Goal: Check status: Check status

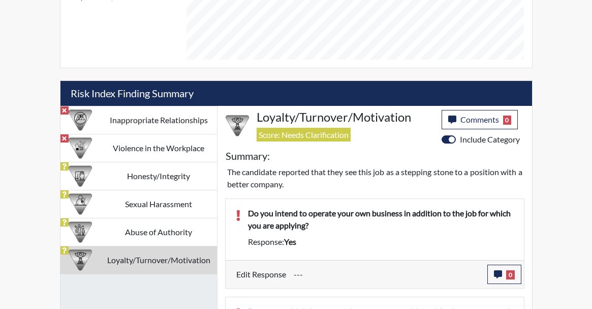
scroll to position [169, 354]
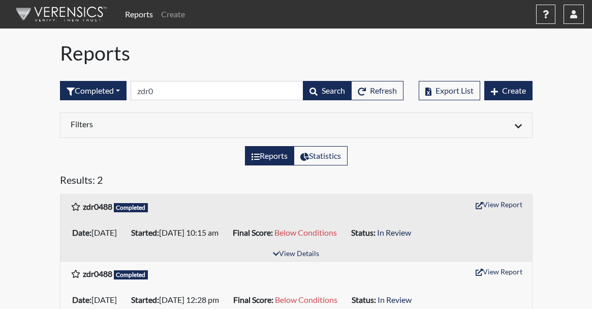
scroll to position [28, 0]
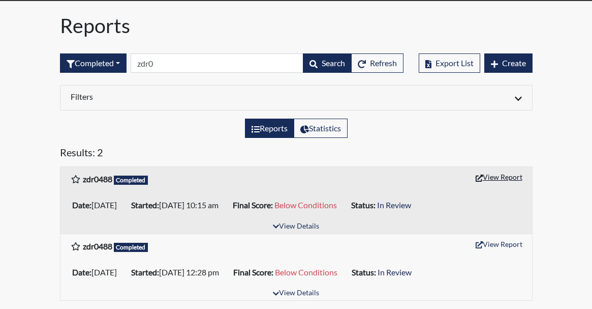
click at [497, 180] on button "View Report" at bounding box center [499, 177] width 56 height 16
click at [494, 243] on button "View Report" at bounding box center [499, 244] width 56 height 16
click at [503, 176] on button "View Report" at bounding box center [499, 177] width 56 height 16
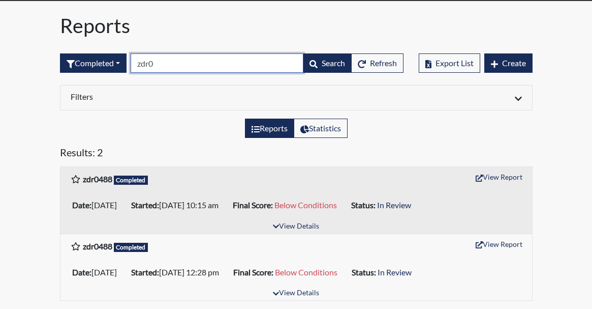
drag, startPoint x: 170, startPoint y: 64, endPoint x: 41, endPoint y: 45, distance: 130.0
click at [41, 45] on div "Reports Create Help Center × Verensics Best Practices How to successfully use t…" at bounding box center [296, 141] width 592 height 336
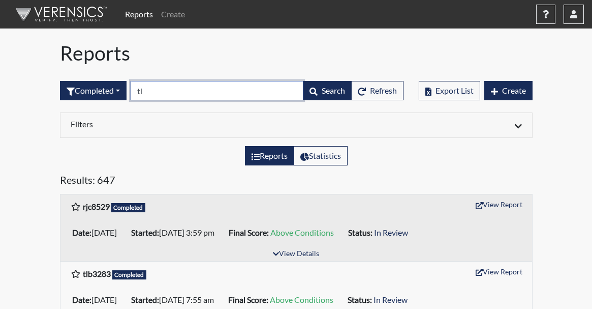
type input "tlb"
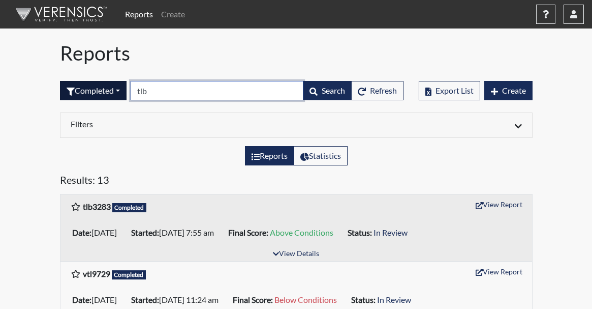
drag, startPoint x: 182, startPoint y: 90, endPoint x: 118, endPoint y: 94, distance: 64.2
click at [118, 94] on form "Completed All Created Sent by email In Progress Declined Completed tlb Search R…" at bounding box center [232, 90] width 344 height 19
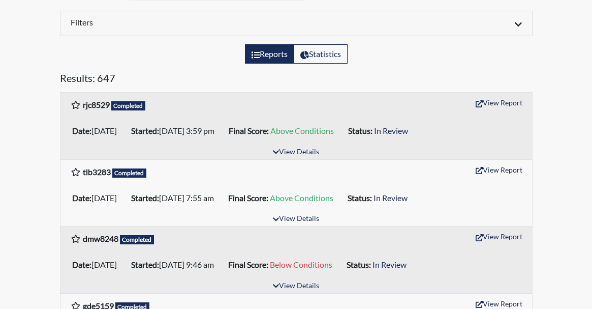
scroll to position [153, 0]
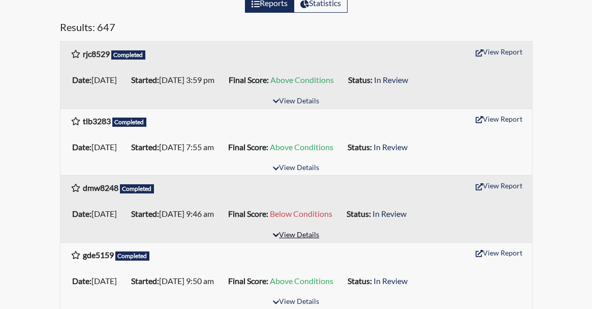
click at [310, 237] on button "View Details" at bounding box center [295, 235] width 55 height 14
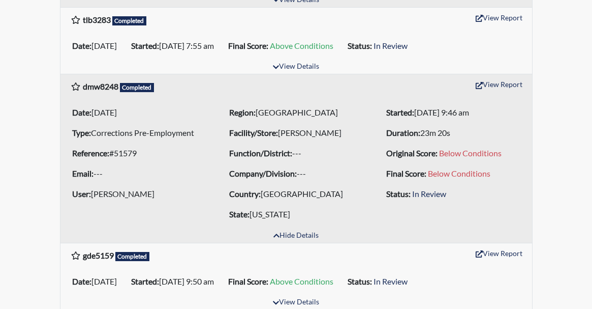
scroll to position [254, 0]
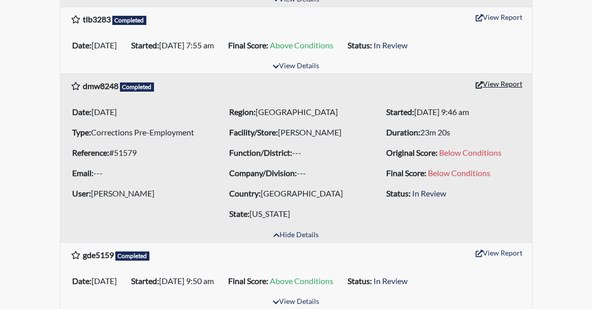
click at [490, 86] on button "View Report" at bounding box center [499, 84] width 56 height 16
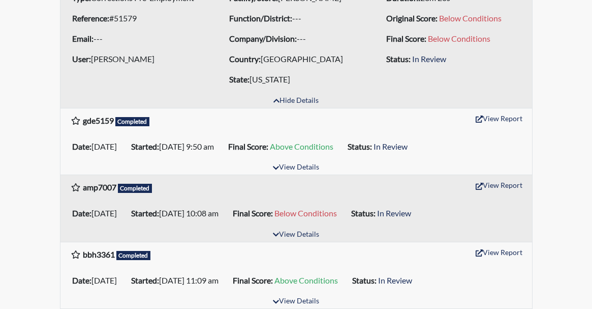
scroll to position [407, 0]
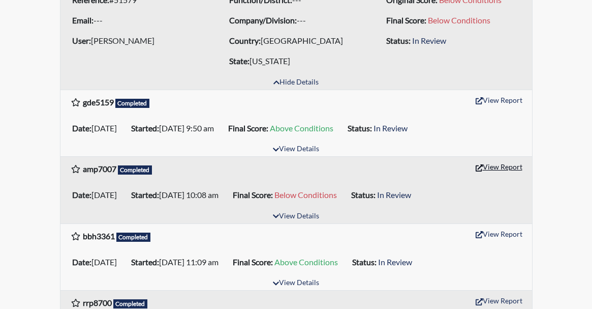
click at [496, 163] on button "View Report" at bounding box center [499, 167] width 56 height 16
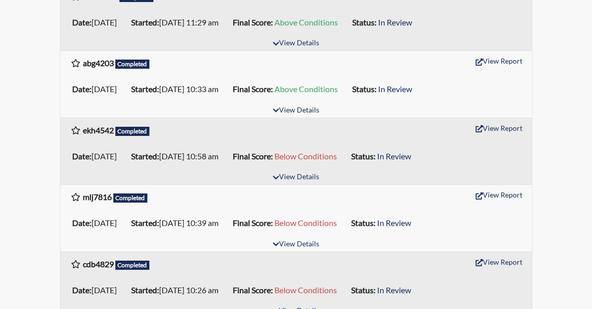
scroll to position [864, 0]
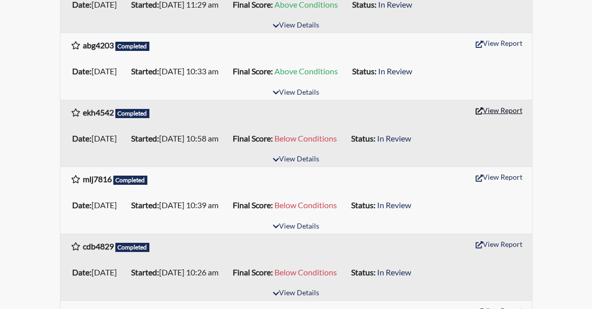
click at [504, 114] on button "View Report" at bounding box center [499, 110] width 56 height 16
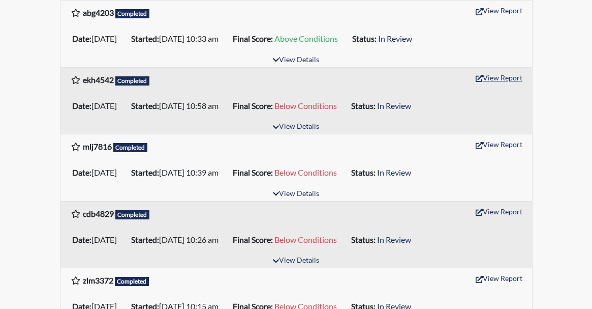
scroll to position [915, 0]
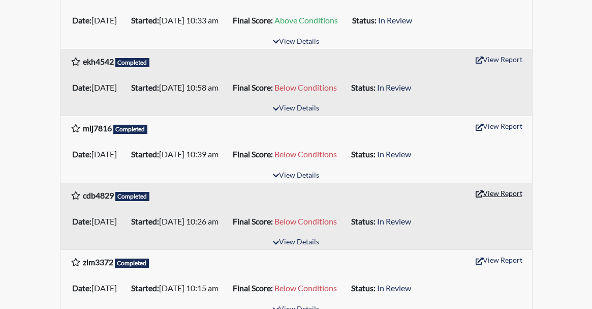
click at [513, 200] on button "View Report" at bounding box center [499, 193] width 56 height 16
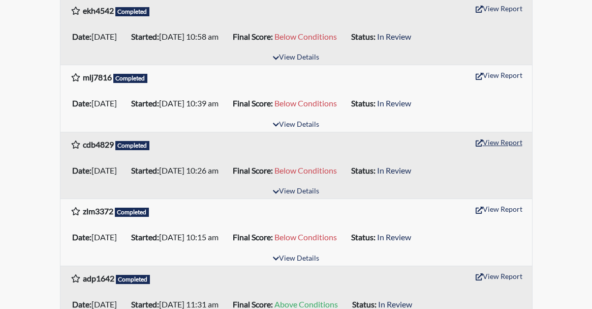
scroll to position [1017, 0]
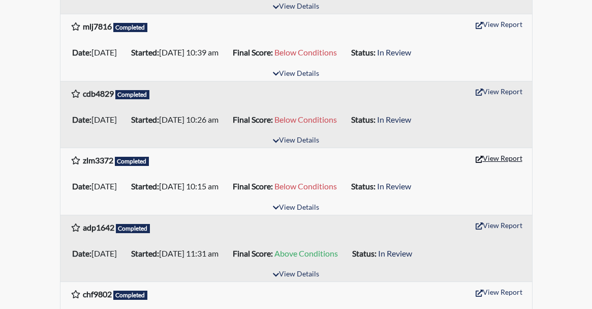
click at [499, 161] on button "View Report" at bounding box center [499, 158] width 56 height 16
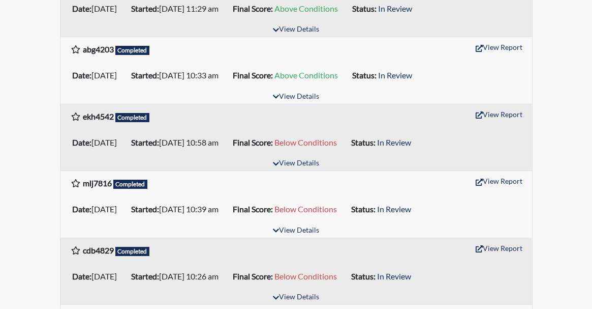
scroll to position [864, 0]
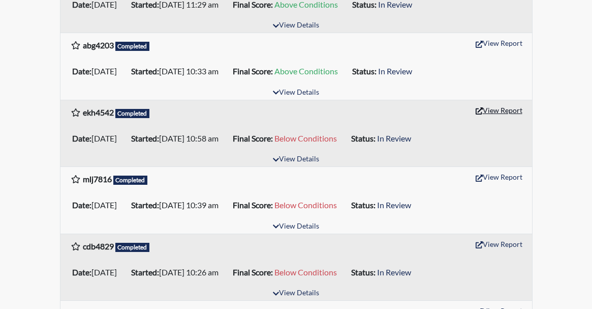
click at [487, 104] on button "View Report" at bounding box center [499, 110] width 56 height 16
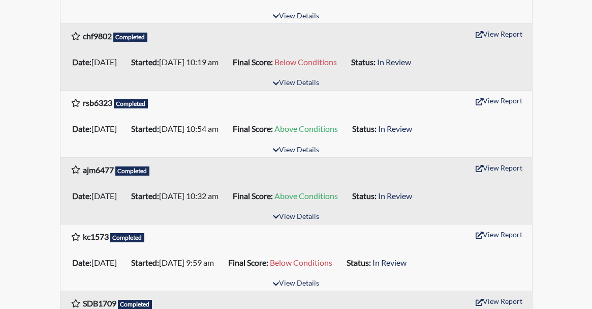
scroll to position [1220, 0]
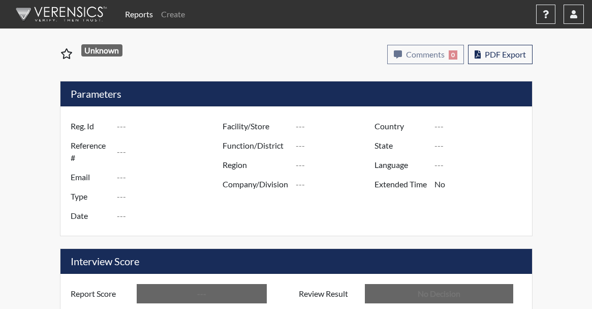
type input "zdr0488"
type input "48935"
type input "---"
type input "Corrections Pre-Employment"
type input "[DATE]"
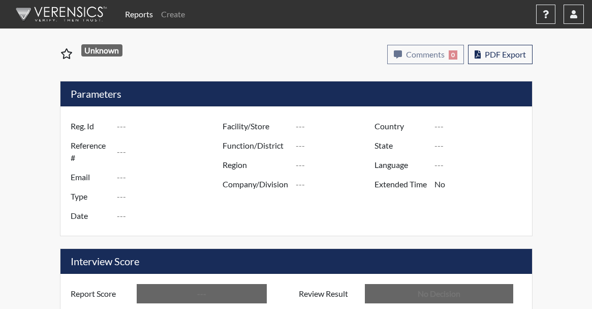
type input "[PERSON_NAME]"
type input "[GEOGRAPHIC_DATA]"
type input "[US_STATE]"
type input "English"
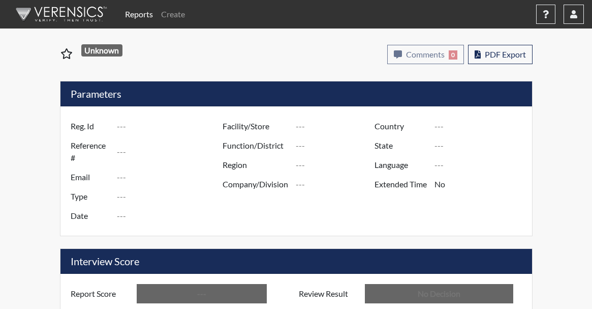
type input "Below Conditions"
type input "In Review"
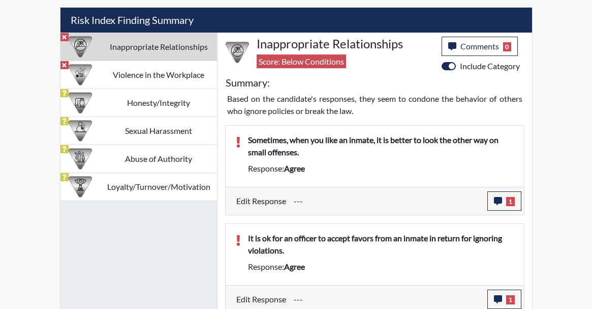
scroll to position [637, 0]
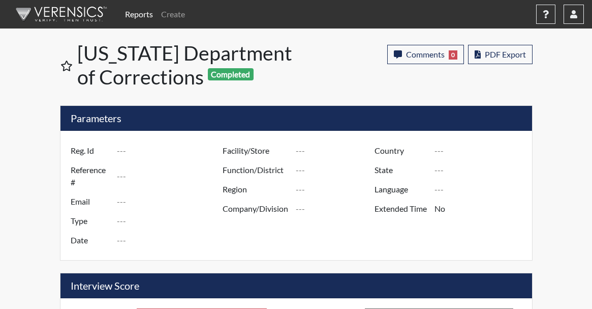
type input "zdr0488"
type input "24665"
type input "---"
type input "Corrections Pre-Employment"
type input "May 15, 2024"
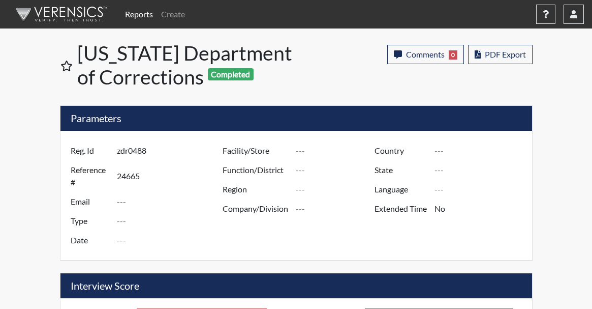
type input "Bainbridge PSATC"
type input "[GEOGRAPHIC_DATA]"
type input "[US_STATE]"
type input "English"
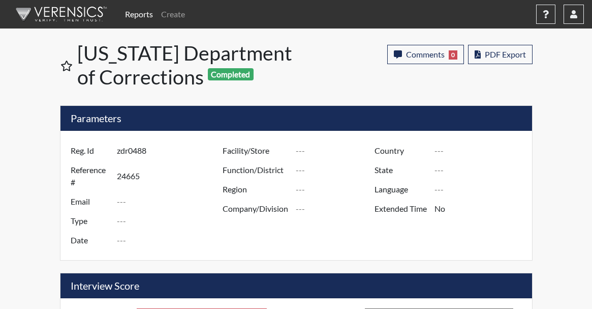
type input "Below Conditions"
type input "In Review"
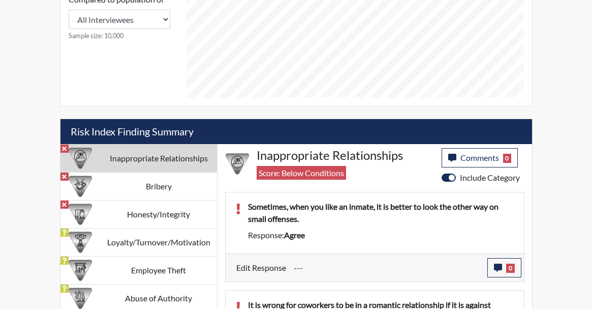
scroll to position [592, 0]
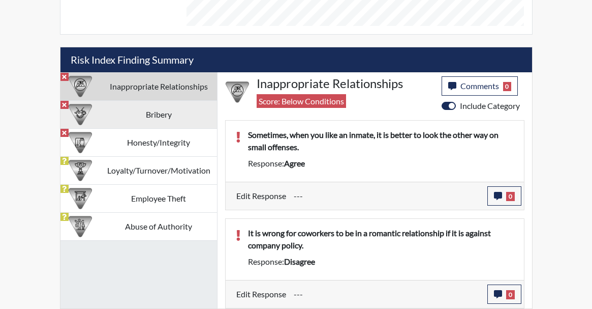
click at [120, 109] on td "Bribery" at bounding box center [158, 115] width 116 height 28
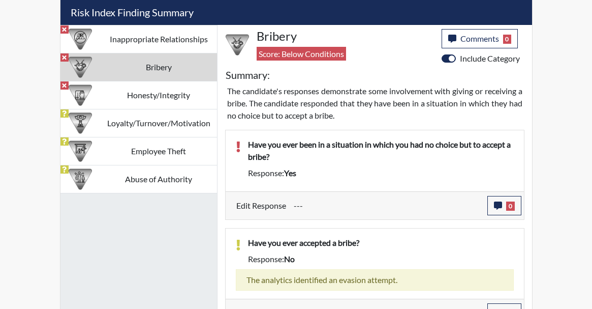
scroll to position [613, 0]
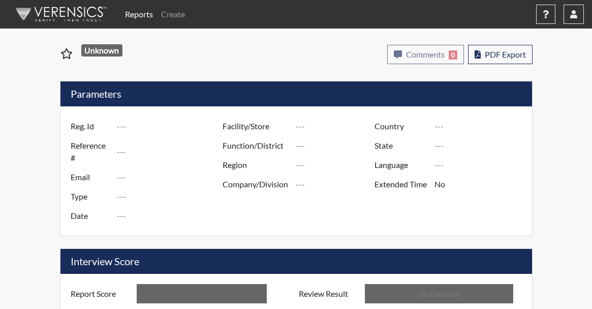
type input "zdr0488"
type input "48935"
type input "---"
type input "Corrections Pre-Employment"
type input "Aug 8, 2025"
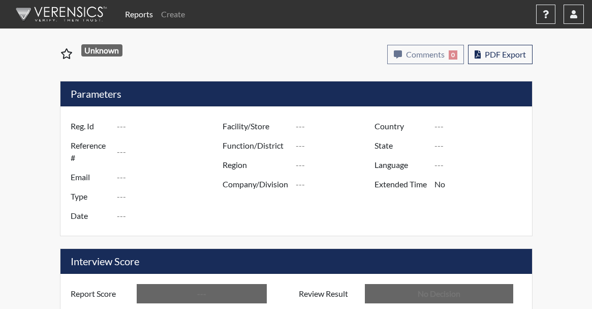
type input "[PERSON_NAME]"
type input "[GEOGRAPHIC_DATA]"
type input "[US_STATE]"
type input "English"
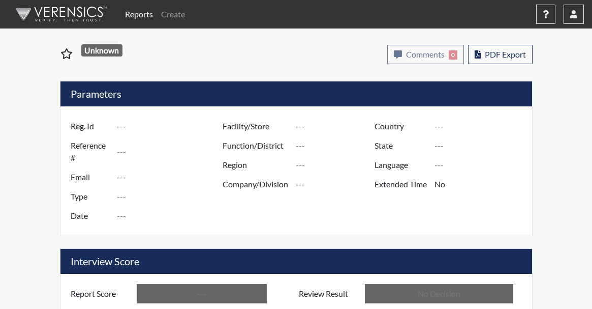
type input "Below Conditions"
type input "In Review"
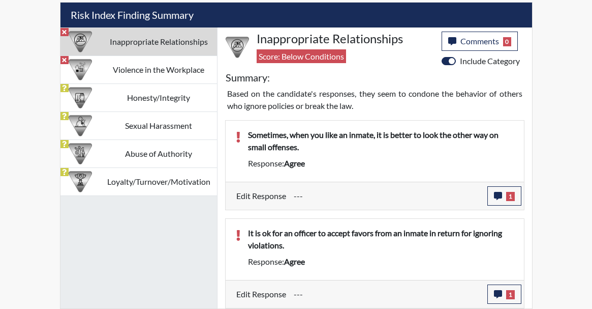
scroll to position [637, 0]
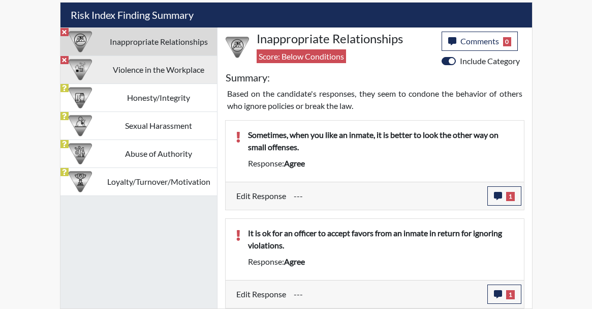
click at [114, 71] on td "Violence in the Workplace" at bounding box center [158, 70] width 116 height 28
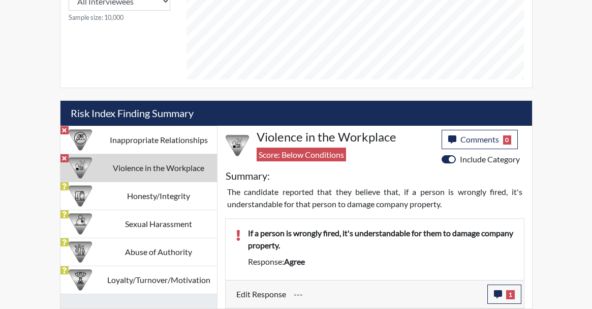
scroll to position [539, 0]
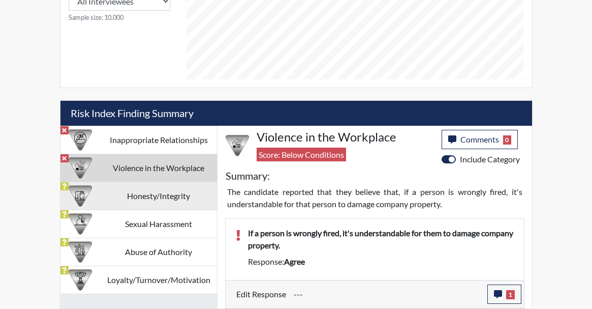
click at [116, 190] on td "Honesty/Integrity" at bounding box center [158, 196] width 116 height 28
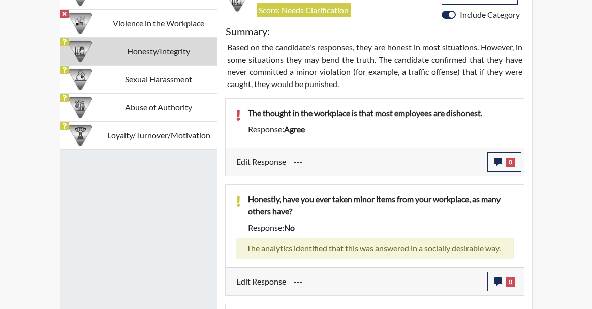
scroll to position [676, 0]
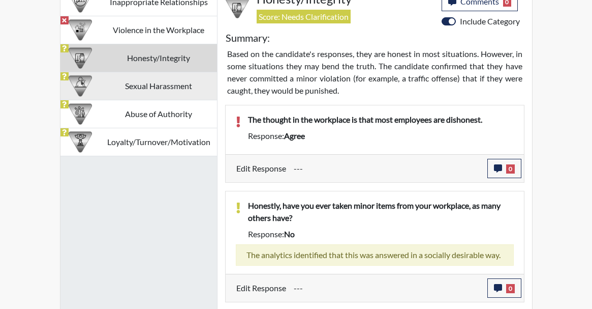
click at [132, 84] on td "Sexual Harassment" at bounding box center [158, 86] width 116 height 28
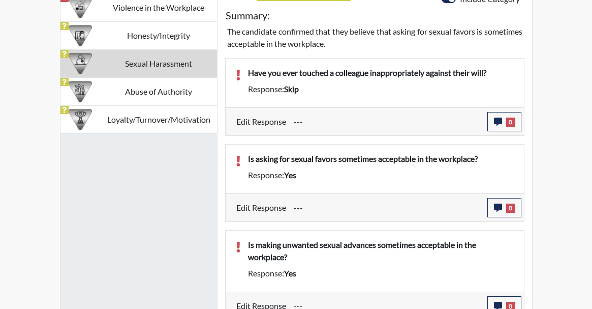
scroll to position [711, 0]
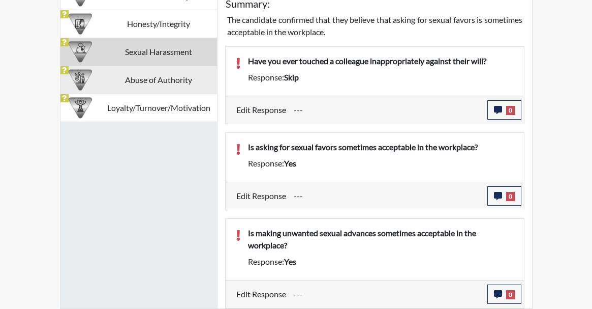
click at [185, 77] on td "Abuse of Authority" at bounding box center [158, 80] width 116 height 28
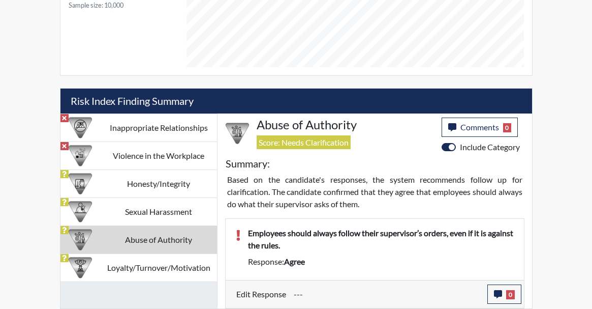
drag, startPoint x: 139, startPoint y: 266, endPoint x: 184, endPoint y: 237, distance: 52.9
click at [138, 267] on td "Loyalty/Turnover/Motivation" at bounding box center [158, 268] width 116 height 28
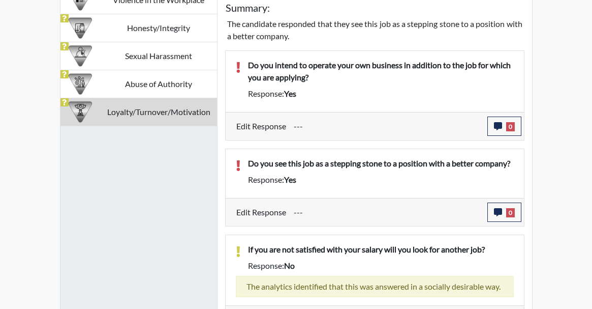
scroll to position [724, 0]
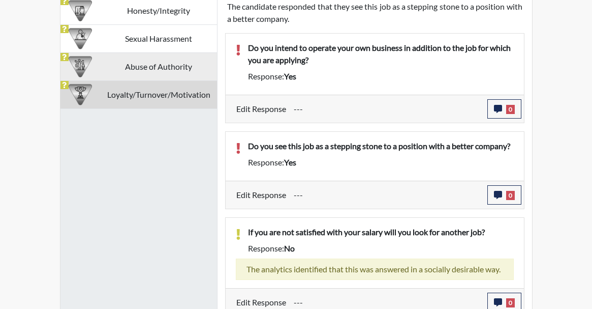
click at [145, 73] on td "Abuse of Authority" at bounding box center [158, 67] width 116 height 28
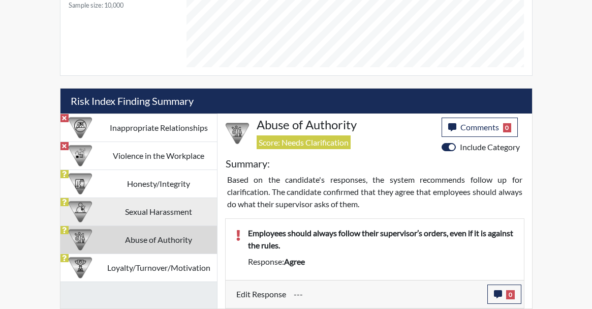
click at [163, 213] on td "Sexual Harassment" at bounding box center [158, 212] width 116 height 28
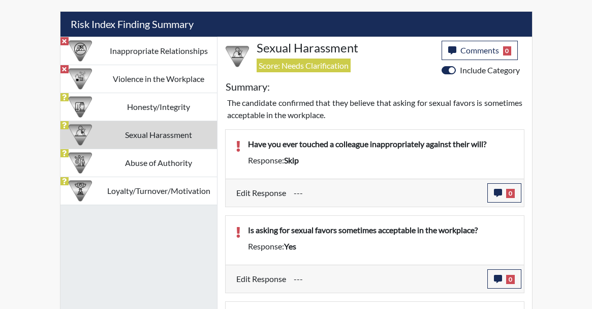
scroll to position [609, 0]
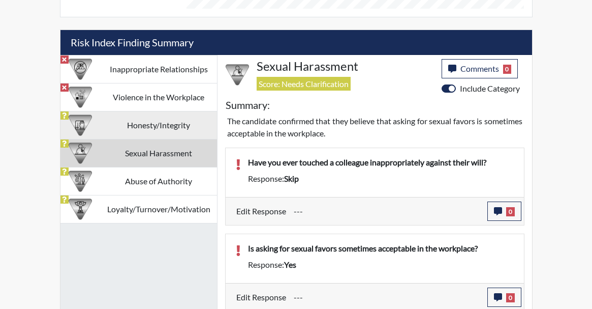
click at [177, 128] on td "Honesty/Integrity" at bounding box center [158, 125] width 116 height 28
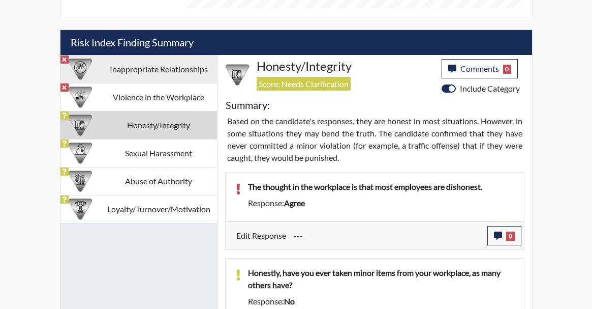
click at [113, 78] on td "Inappropriate Relationships" at bounding box center [158, 69] width 116 height 28
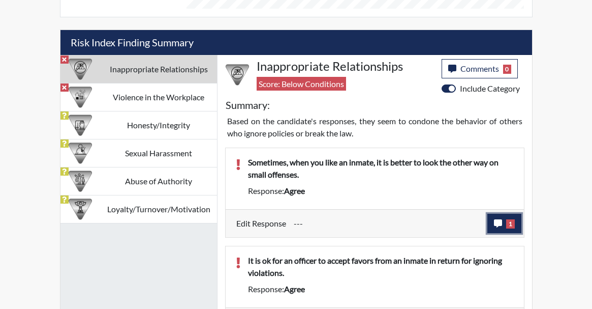
click at [513, 224] on span "1" at bounding box center [510, 223] width 9 height 9
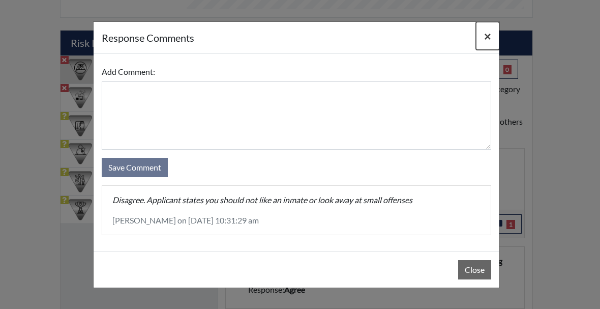
click at [494, 32] on button "×" at bounding box center [487, 36] width 23 height 28
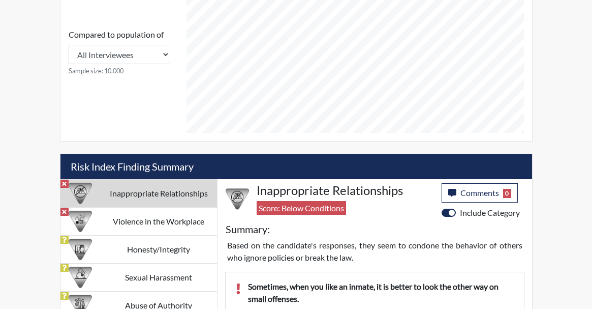
scroll to position [485, 0]
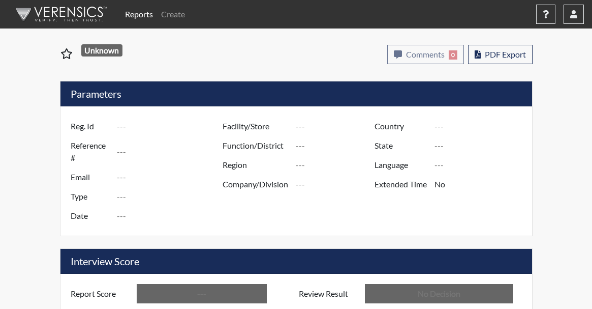
type input "dmw8248"
type input "51579"
type input "---"
type input "Corrections Pre-Employment"
type input "Oct 3, 2025"
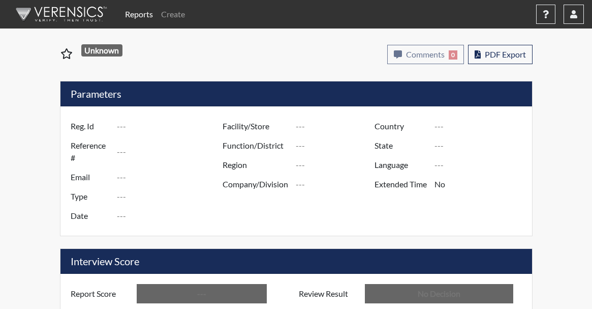
type input "[PERSON_NAME]"
type input "[GEOGRAPHIC_DATA]"
type input "[US_STATE]"
type input "English"
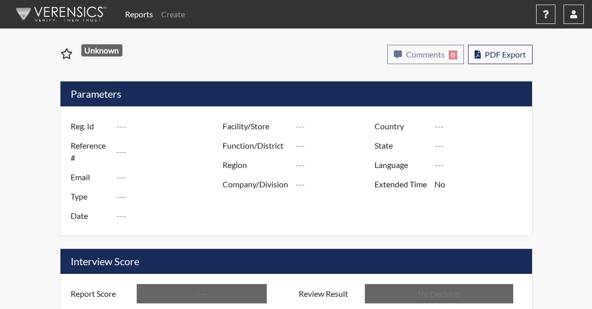
type input "Below Conditions"
type input "In Review"
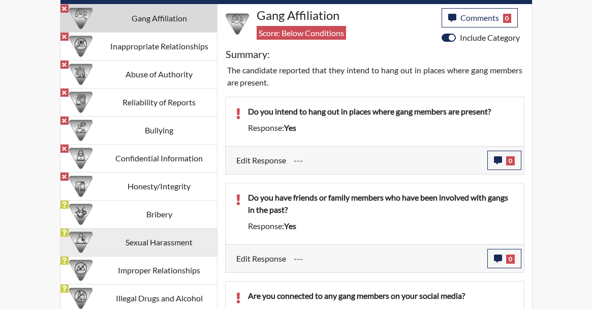
scroll to position [641, 0]
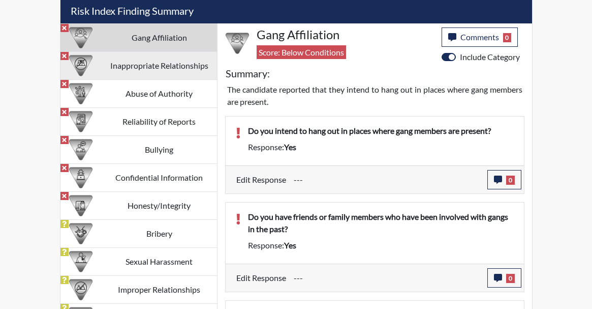
click at [157, 68] on td "Inappropriate Relationships" at bounding box center [159, 66] width 115 height 28
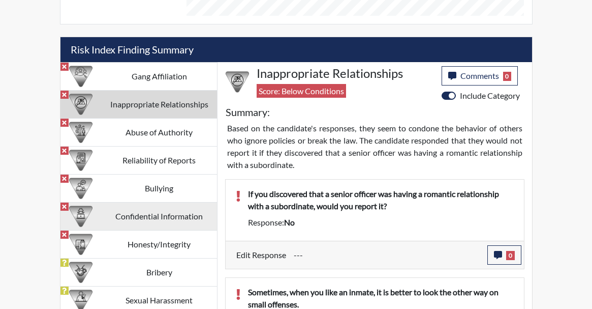
scroll to position [598, 0]
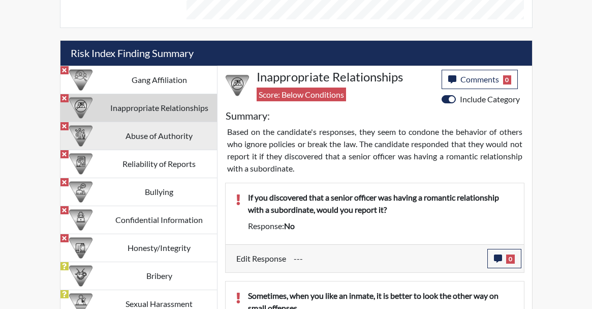
click at [111, 136] on td "Abuse of Authority" at bounding box center [159, 136] width 115 height 28
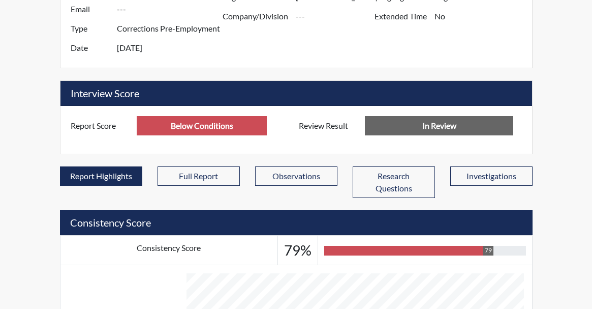
scroll to position [0, 0]
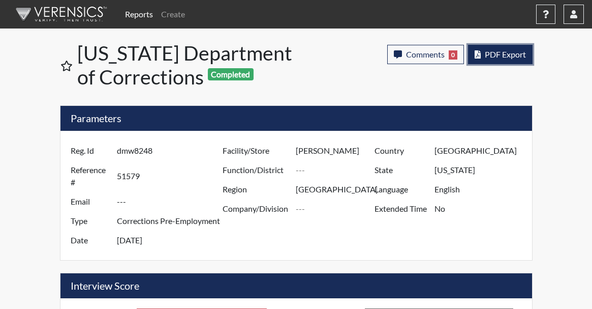
click at [496, 55] on span "PDF Export" at bounding box center [505, 54] width 41 height 10
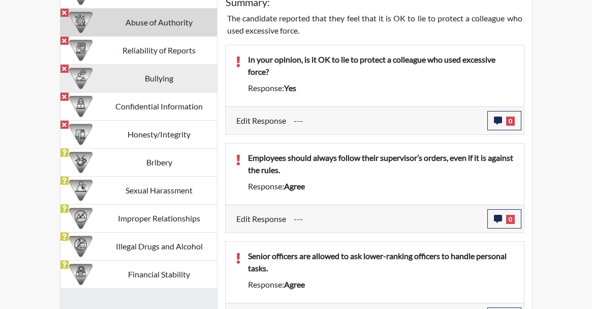
scroll to position [669, 0]
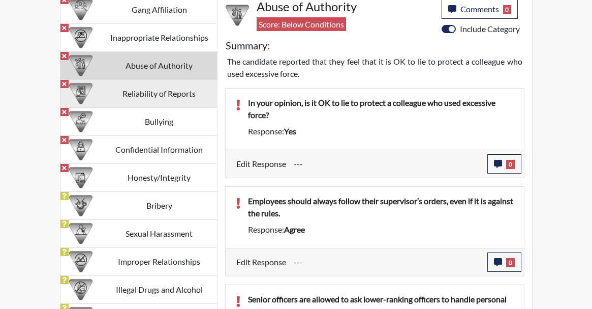
click at [113, 86] on td "Reliability of Reports" at bounding box center [159, 94] width 115 height 28
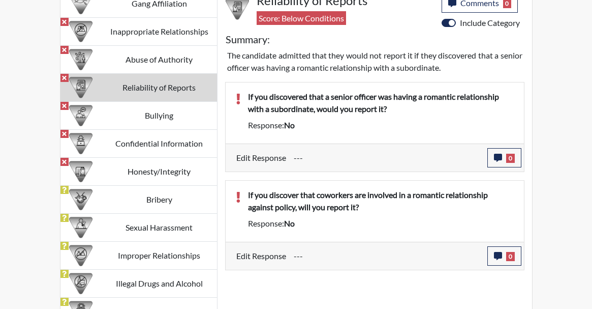
scroll to position [692, 0]
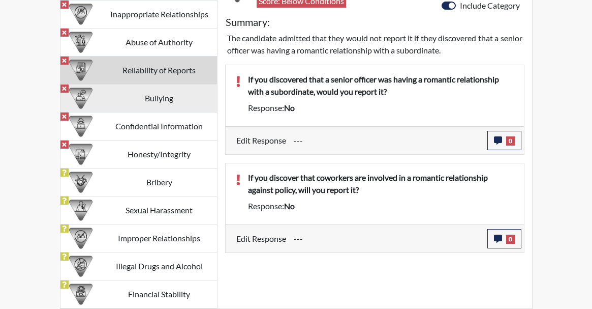
click at [113, 104] on td "Bullying" at bounding box center [159, 98] width 115 height 28
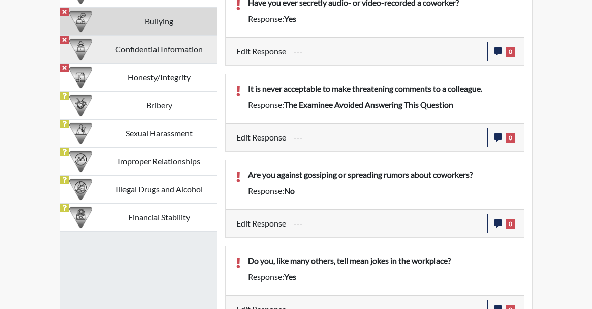
click at [132, 57] on td "Confidential Information" at bounding box center [159, 50] width 115 height 28
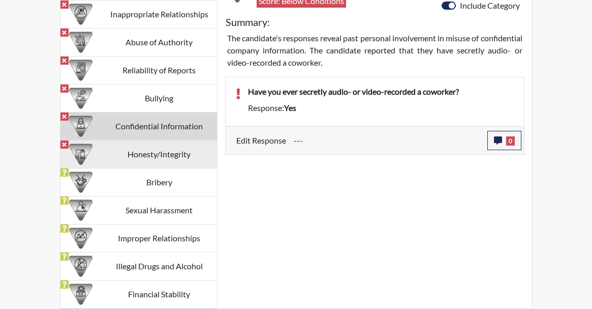
click at [157, 161] on td "Honesty/Integrity" at bounding box center [159, 154] width 115 height 28
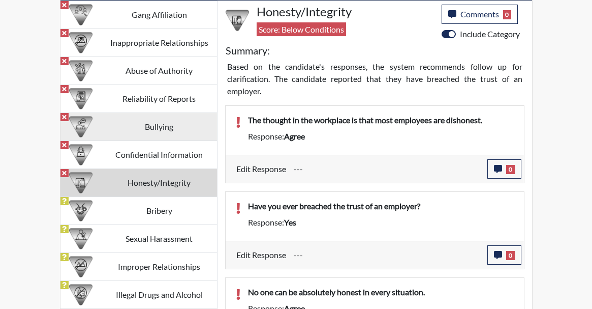
scroll to position [659, 0]
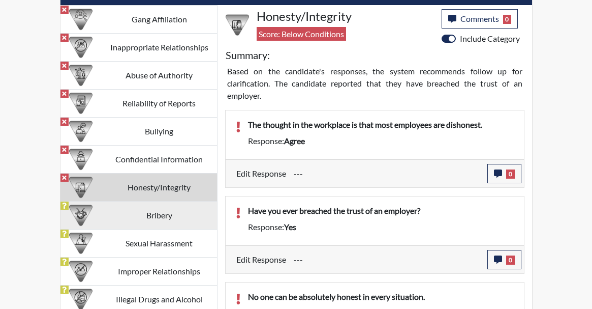
click at [154, 210] on td "Bribery" at bounding box center [159, 215] width 115 height 28
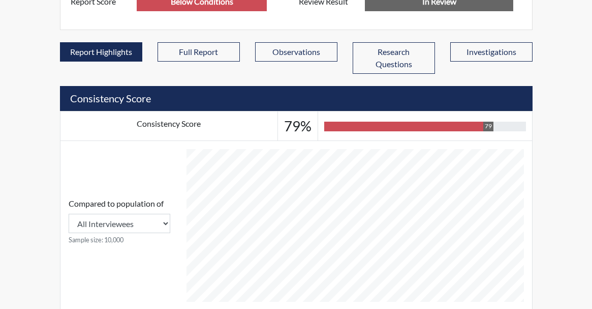
scroll to position [356, 0]
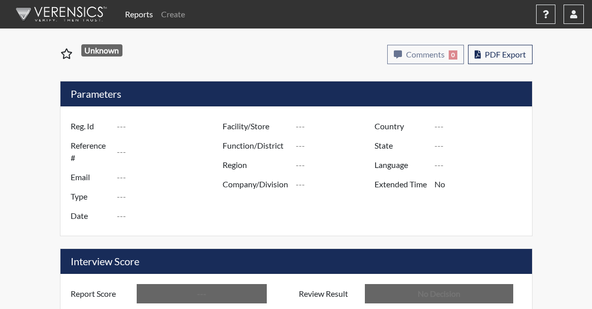
type input "amp7007"
type input "51562"
type input "---"
type input "Corrections Pre-Employment"
type input "Oct 2, 2025"
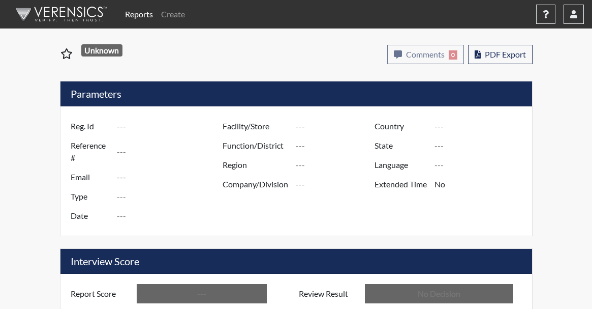
type input "[PERSON_NAME]"
type input "[GEOGRAPHIC_DATA]"
type input "[US_STATE]"
type input "English"
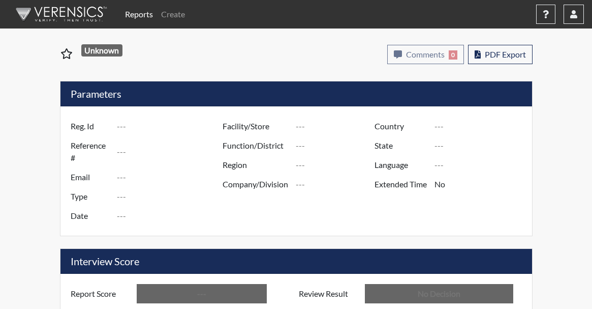
type input "Below Conditions"
type input "In Review"
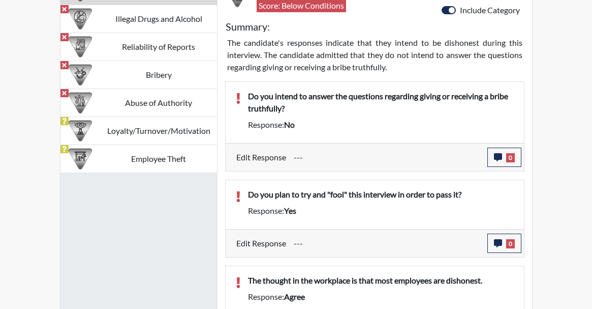
scroll to position [645, 0]
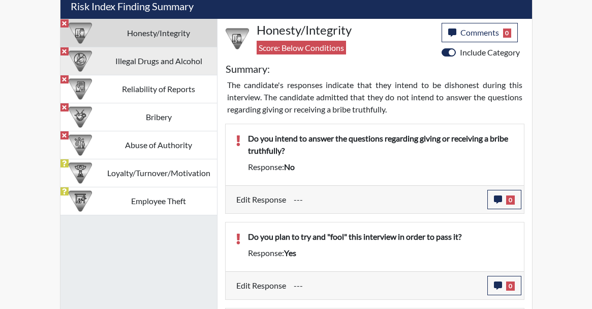
click at [118, 67] on td "Illegal Drugs and Alcohol" at bounding box center [158, 61] width 116 height 28
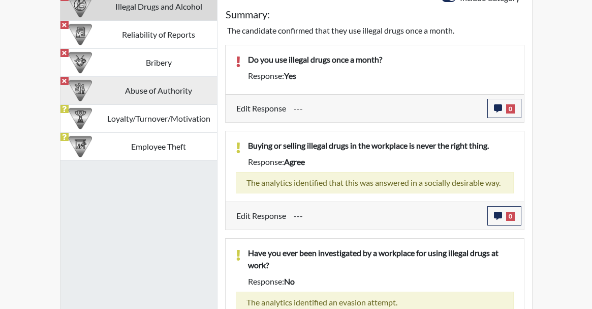
scroll to position [550, 0]
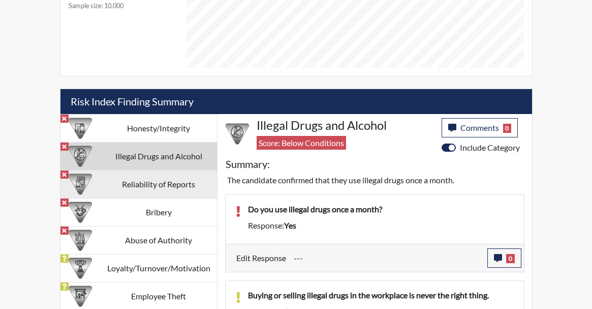
click at [150, 185] on td "Reliability of Reports" at bounding box center [158, 184] width 116 height 28
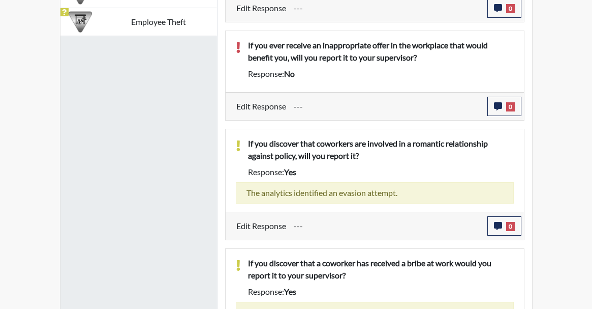
scroll to position [774, 0]
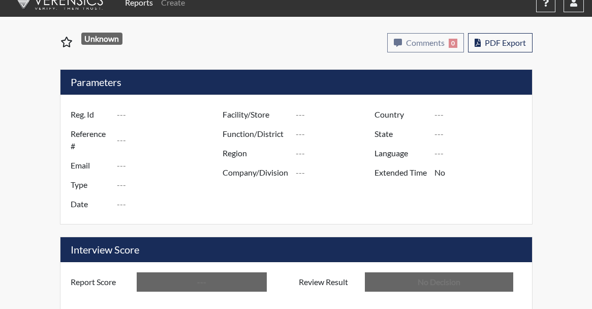
type input "ekh4542"
type input "51308"
type input "---"
type input "Corrections Pre-Employment"
type input "[DATE]"
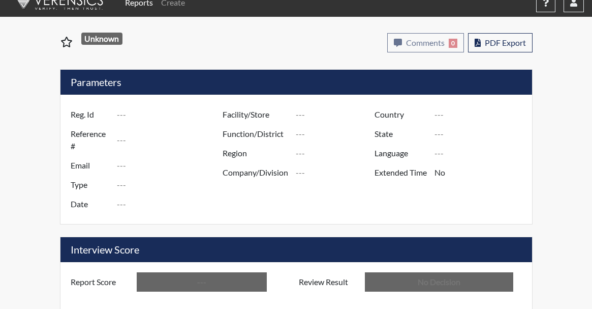
type input "[PERSON_NAME]"
type input "[GEOGRAPHIC_DATA]"
type input "[US_STATE]"
type input "English"
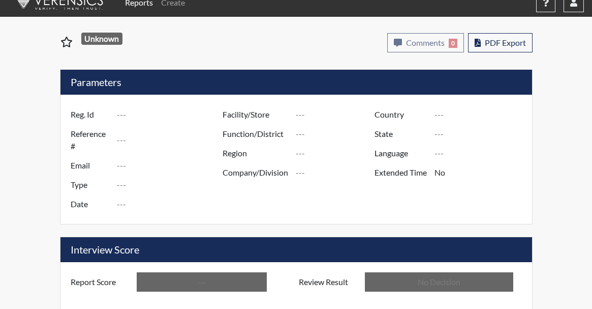
type input "Below Conditions"
type input "In Review"
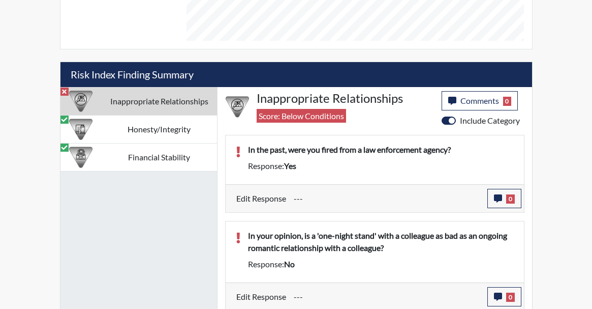
scroll to position [580, 0]
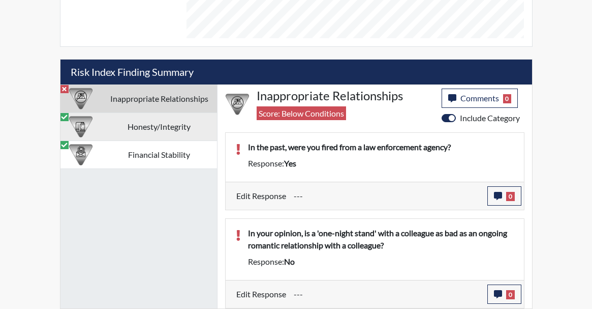
click at [153, 120] on td "Honesty/Integrity" at bounding box center [159, 127] width 115 height 28
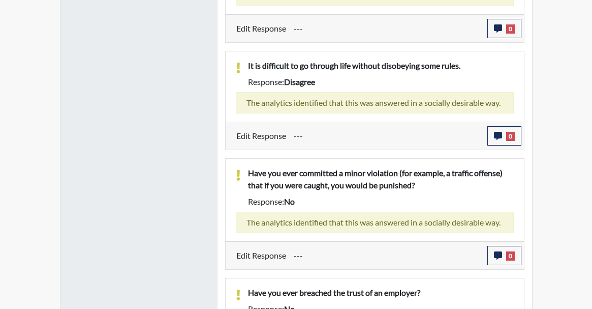
scroll to position [689, 0]
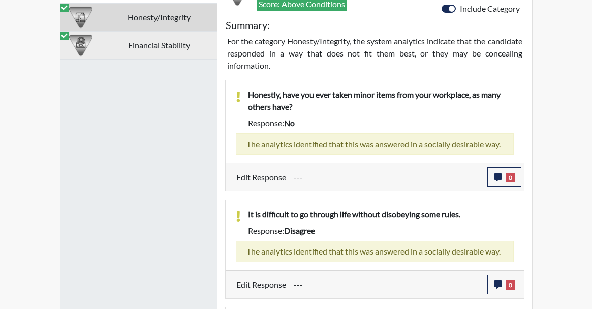
click at [146, 56] on td "Financial Stability" at bounding box center [159, 46] width 115 height 28
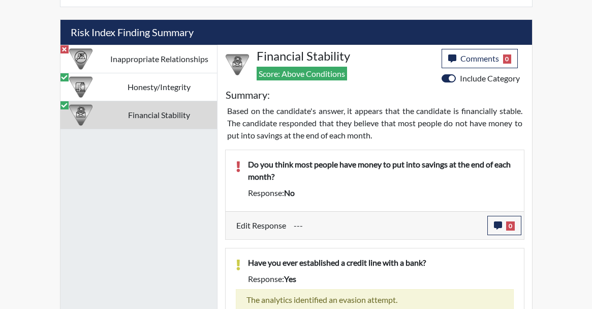
scroll to position [625, 0]
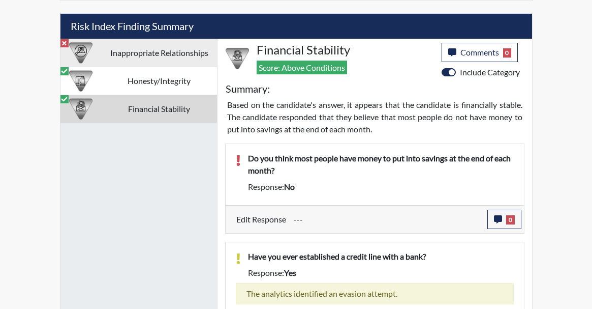
click at [164, 50] on td "Inappropriate Relationships" at bounding box center [159, 53] width 115 height 28
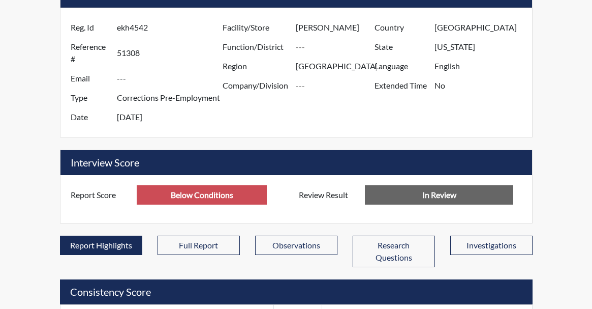
scroll to position [123, 0]
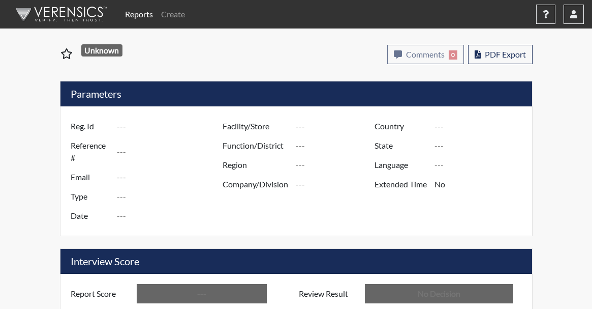
type input "cdb4829"
type input "51305"
type input "---"
type input "Corrections Pre-Employment"
type input "[DATE]"
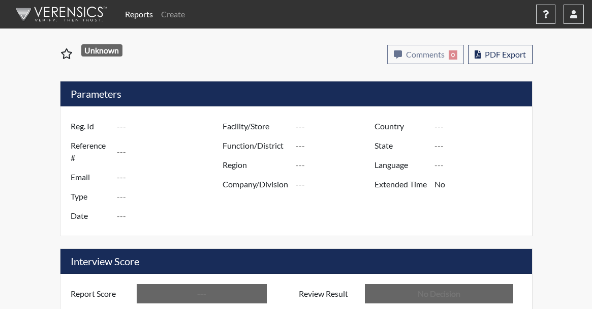
type input "[PERSON_NAME]"
type input "[GEOGRAPHIC_DATA]"
type input "[US_STATE]"
type input "English"
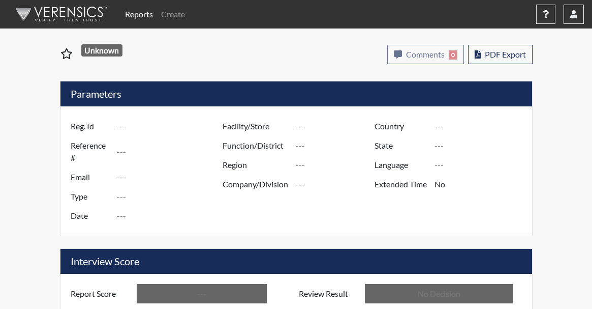
type input "Below Conditions"
type input "In Review"
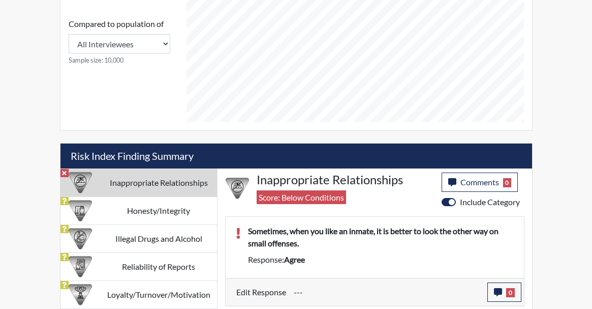
scroll to position [497, 0]
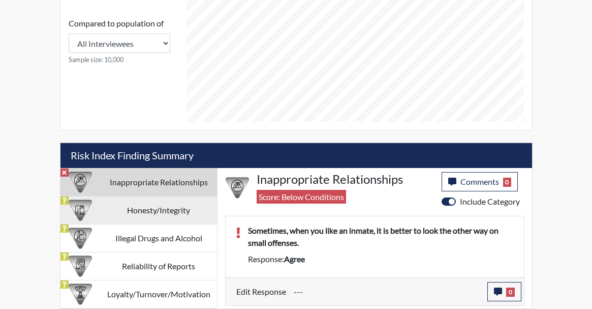
click at [172, 223] on td "Honesty/Integrity" at bounding box center [158, 210] width 116 height 28
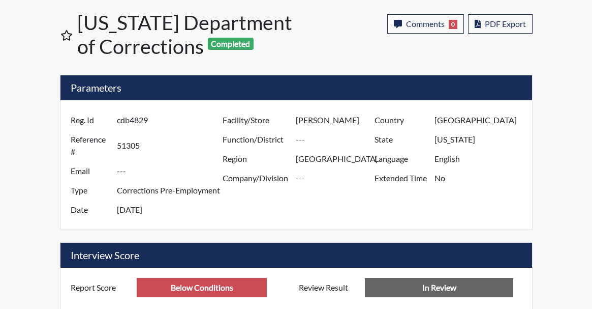
scroll to position [0, 0]
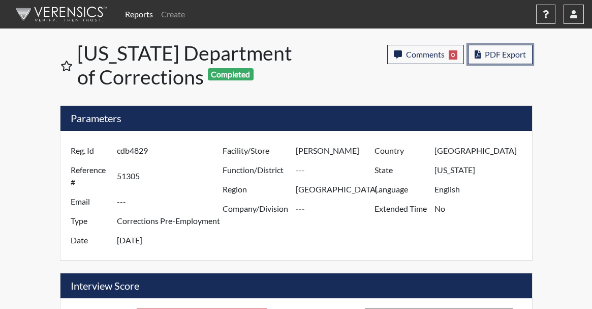
click at [484, 54] on button "PDF Export" at bounding box center [500, 54] width 65 height 19
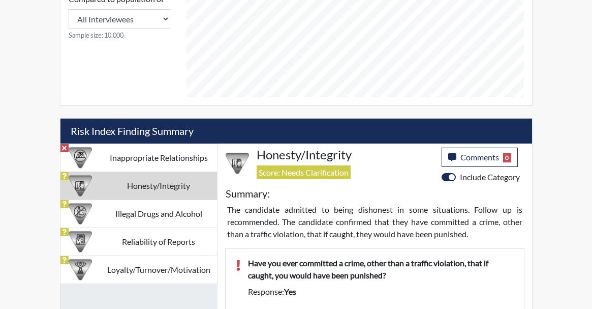
scroll to position [305, 0]
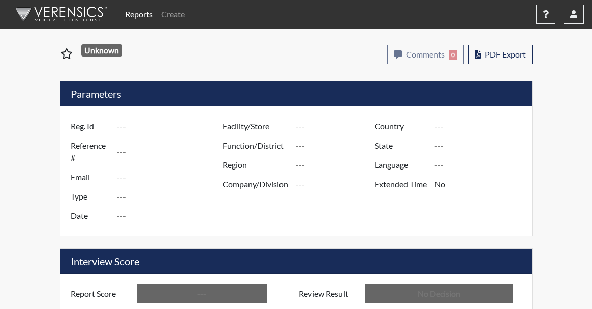
type input "zlm3372"
type input "51303"
type input "---"
type input "Corrections Pre-Employment"
type input "[DATE]"
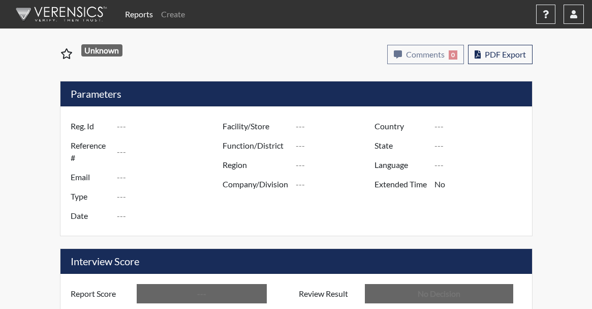
type input "[PERSON_NAME]"
type input "[GEOGRAPHIC_DATA]"
type input "[US_STATE]"
type input "English"
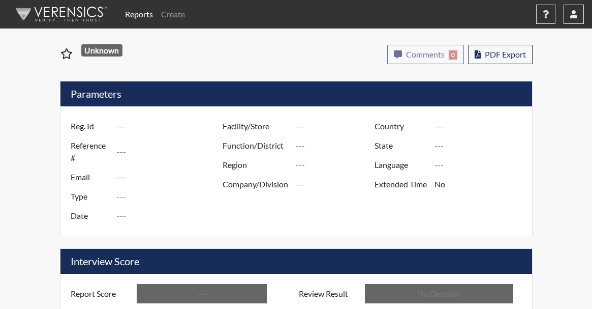
type input "Below Conditions"
type input "In Review"
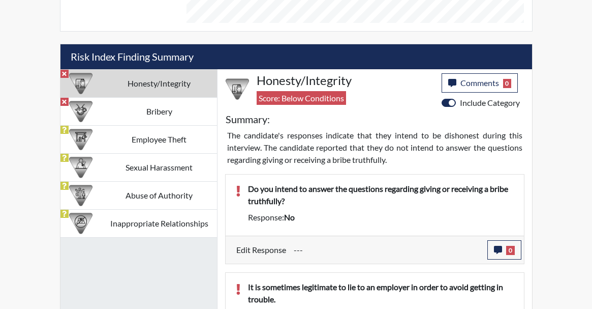
scroll to position [456, 0]
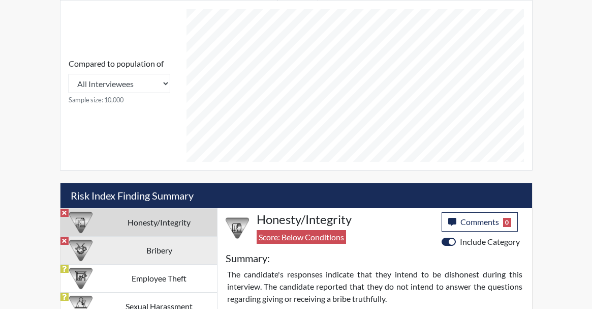
click at [171, 249] on td "Bribery" at bounding box center [159, 250] width 115 height 28
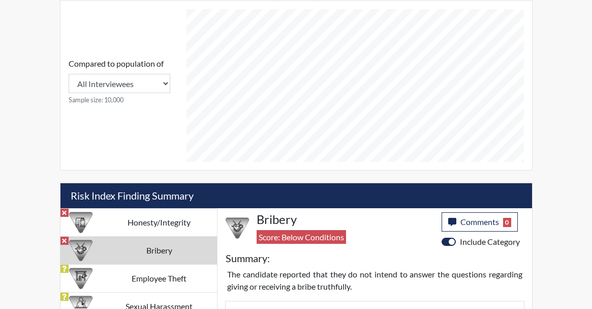
scroll to position [539, 0]
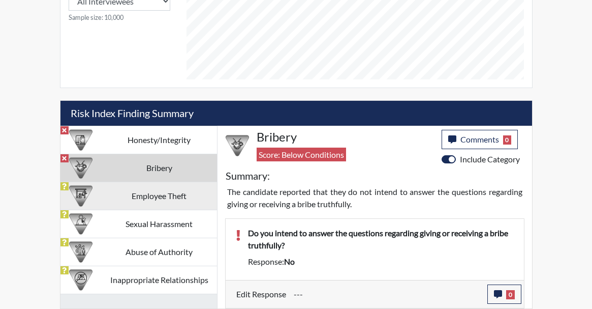
click at [104, 194] on td "Employee Theft" at bounding box center [159, 196] width 115 height 28
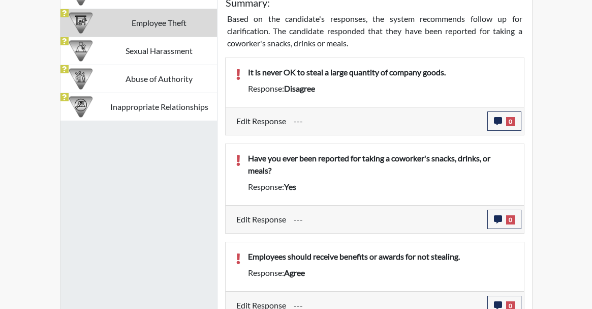
scroll to position [618, 0]
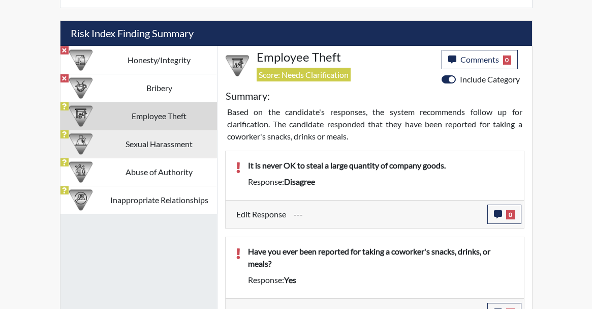
click at [131, 149] on td "Sexual Harassment" at bounding box center [159, 144] width 115 height 28
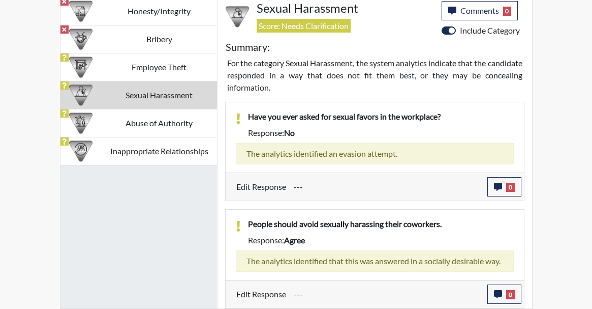
scroll to position [680, 0]
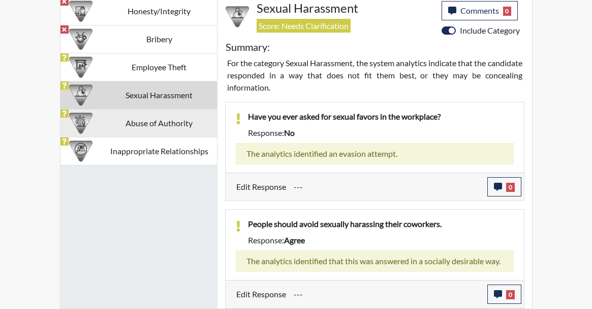
click at [193, 110] on td "Abuse of Authority" at bounding box center [159, 123] width 115 height 28
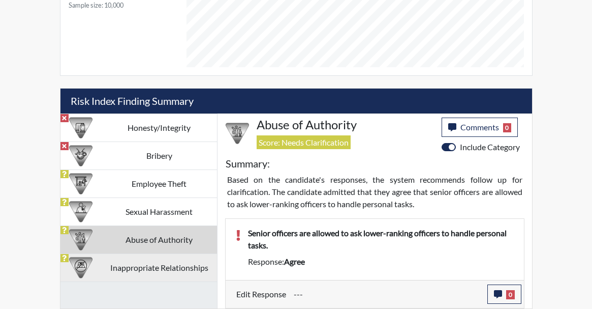
click at [176, 262] on td "Inappropriate Relationships" at bounding box center [159, 268] width 115 height 28
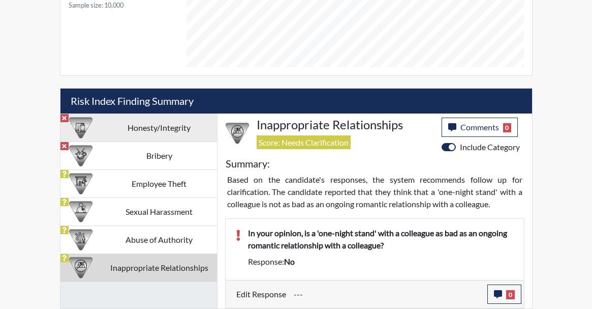
click at [174, 139] on td "Honesty/Integrity" at bounding box center [159, 128] width 115 height 28
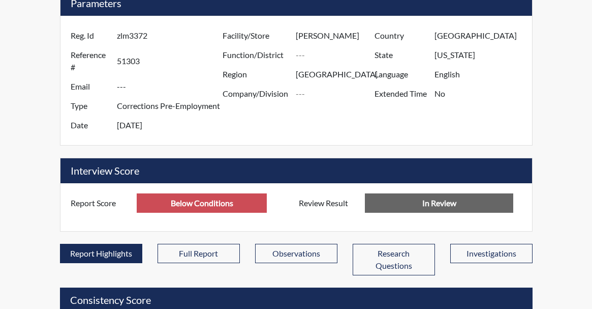
scroll to position [0, 0]
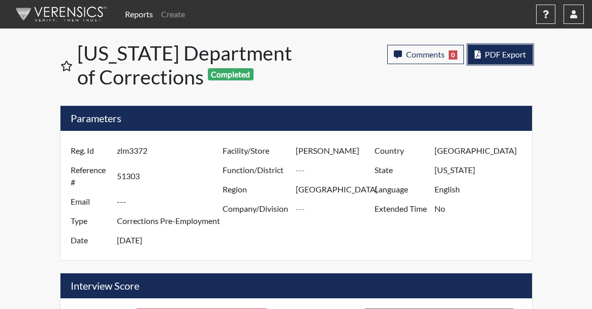
click at [522, 46] on button "PDF Export" at bounding box center [500, 54] width 65 height 19
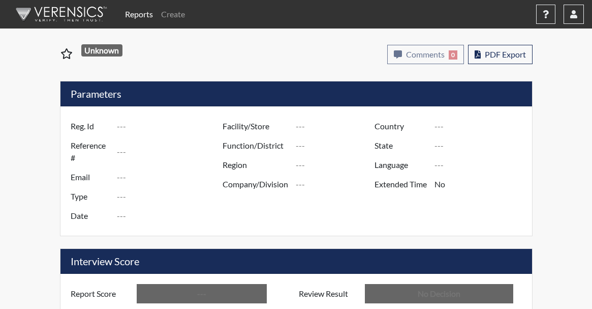
type input "ekh4542"
type input "51308"
type input "---"
type input "Corrections Pre-Employment"
type input "[DATE]"
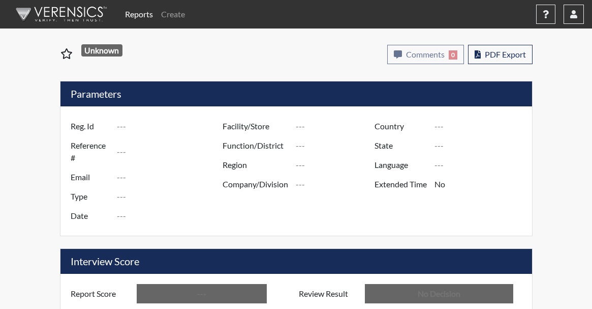
type input "[PERSON_NAME]"
type input "[GEOGRAPHIC_DATA]"
type input "[US_STATE]"
type input "English"
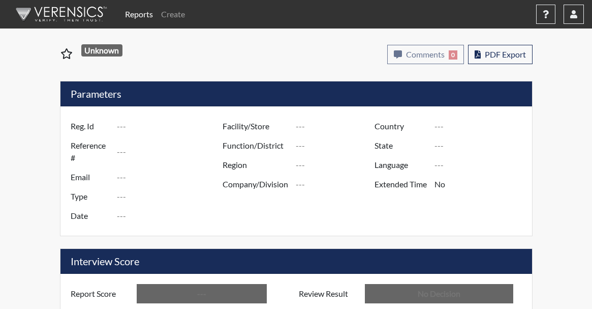
type input "Below Conditions"
type input "In Review"
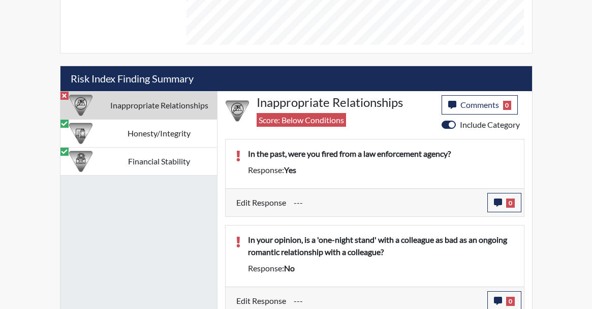
scroll to position [580, 0]
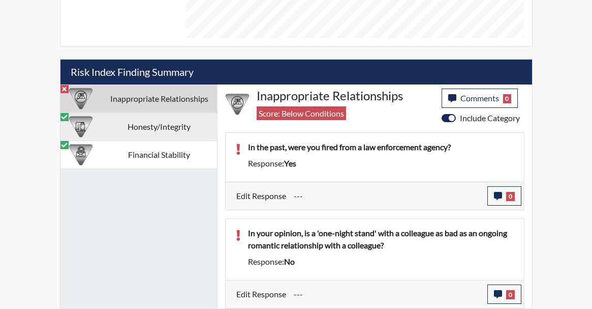
click at [173, 123] on td "Honesty/Integrity" at bounding box center [159, 127] width 115 height 28
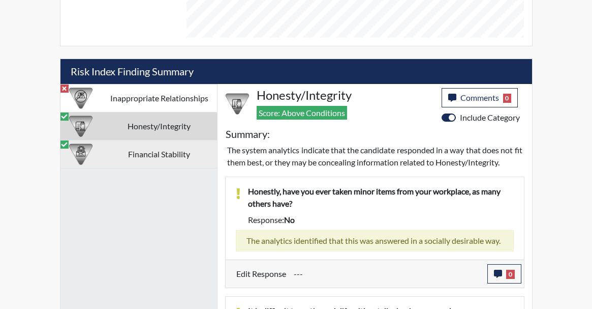
click at [171, 154] on td "Financial Stability" at bounding box center [159, 154] width 115 height 28
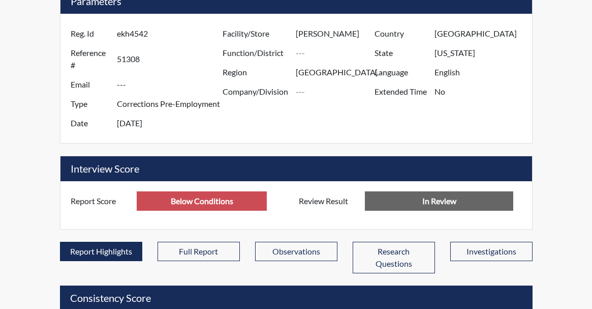
scroll to position [0, 0]
